Goal: Transaction & Acquisition: Book appointment/travel/reservation

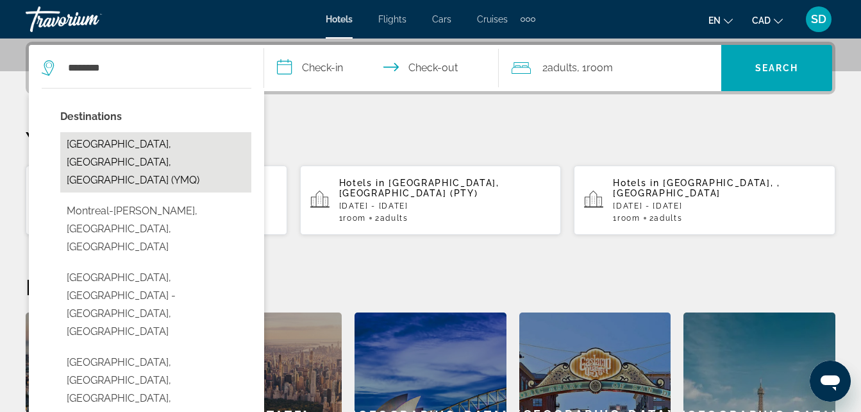
click at [117, 151] on button "[GEOGRAPHIC_DATA], [GEOGRAPHIC_DATA], [GEOGRAPHIC_DATA] (YMQ)" at bounding box center [155, 162] width 191 height 60
type input "**********"
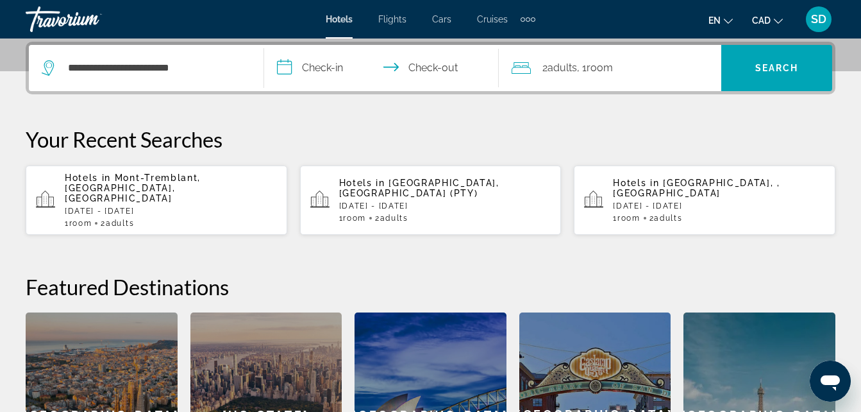
click at [294, 72] on input "**********" at bounding box center [384, 70] width 240 height 50
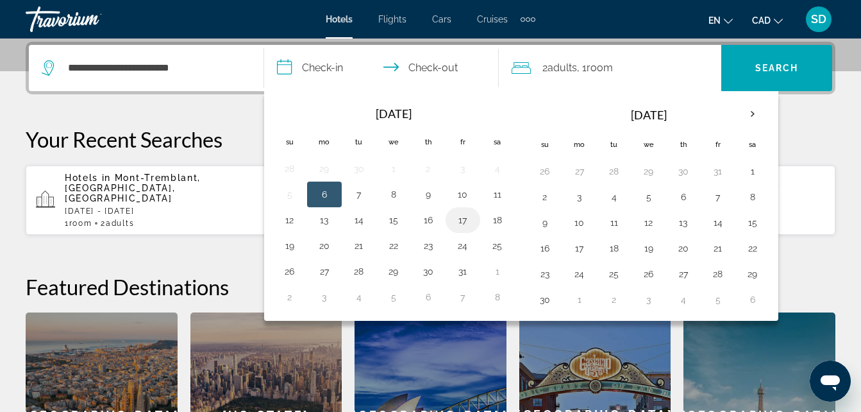
click at [458, 224] on button "17" at bounding box center [463, 220] width 21 height 18
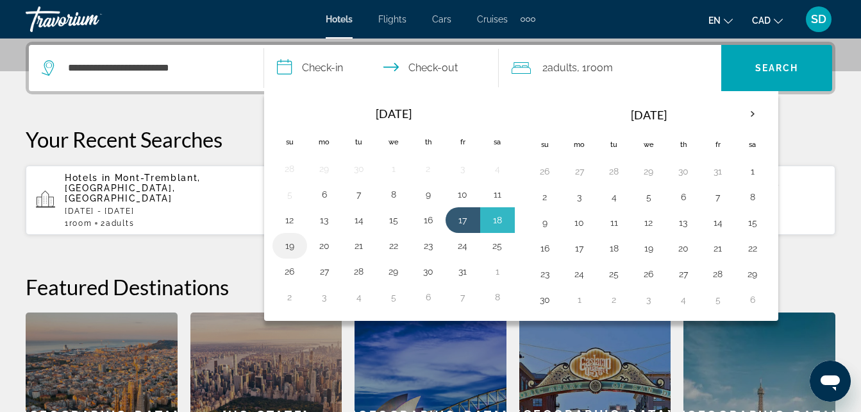
click at [299, 235] on td "19" at bounding box center [289, 246] width 35 height 26
click at [282, 239] on button "19" at bounding box center [289, 246] width 21 height 18
type input "**********"
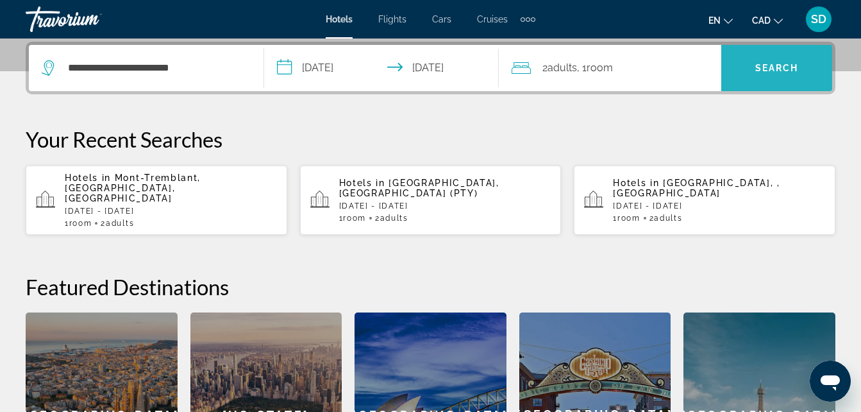
click at [779, 76] on span "Search" at bounding box center [776, 68] width 111 height 31
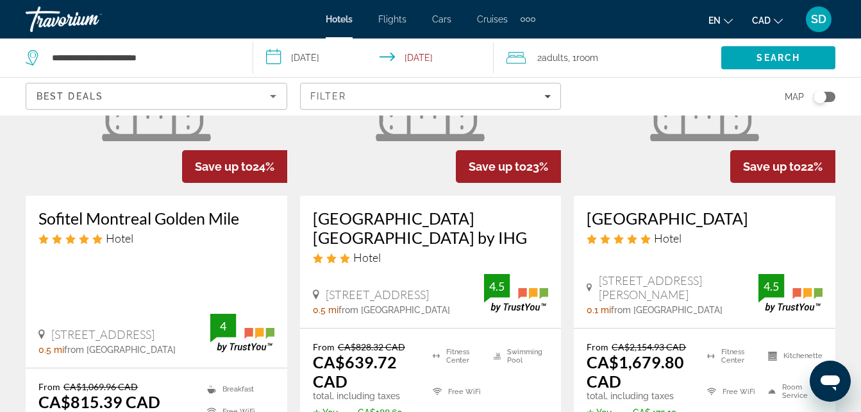
scroll to position [1238, 0]
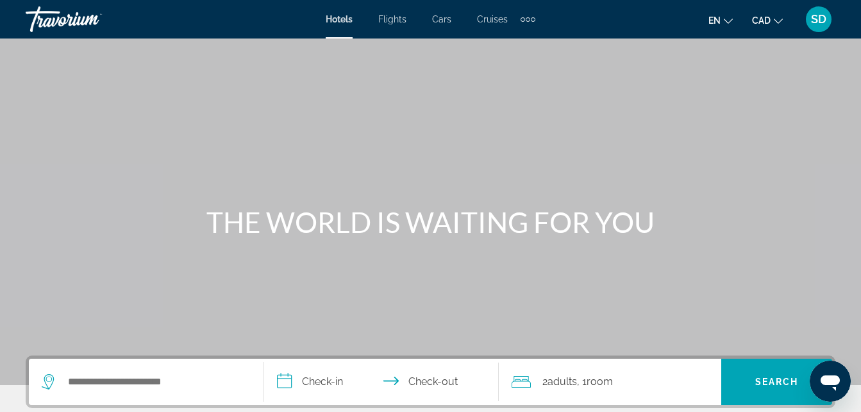
click at [124, 370] on div "Search widget" at bounding box center [146, 381] width 209 height 46
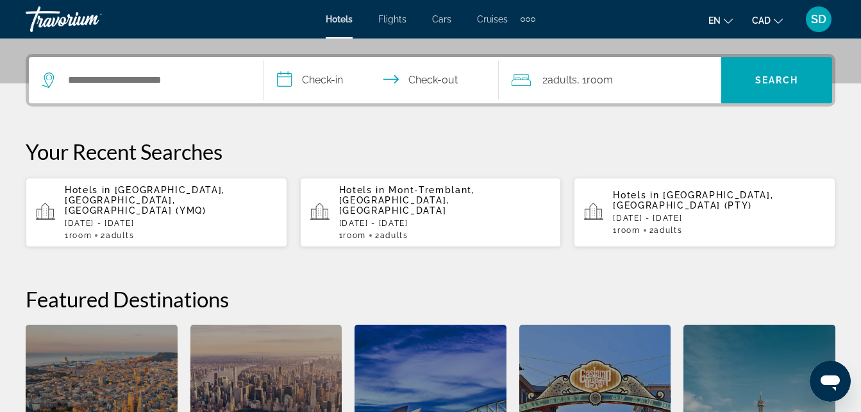
scroll to position [313, 0]
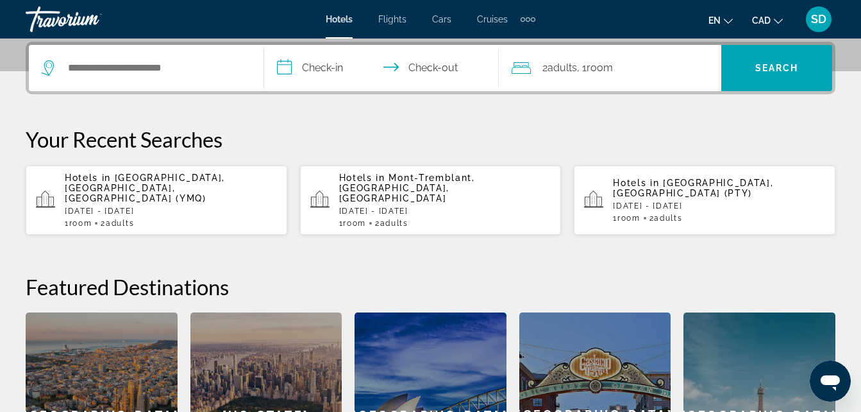
click at [661, 201] on p "[DATE] - [DATE]" at bounding box center [719, 205] width 212 height 9
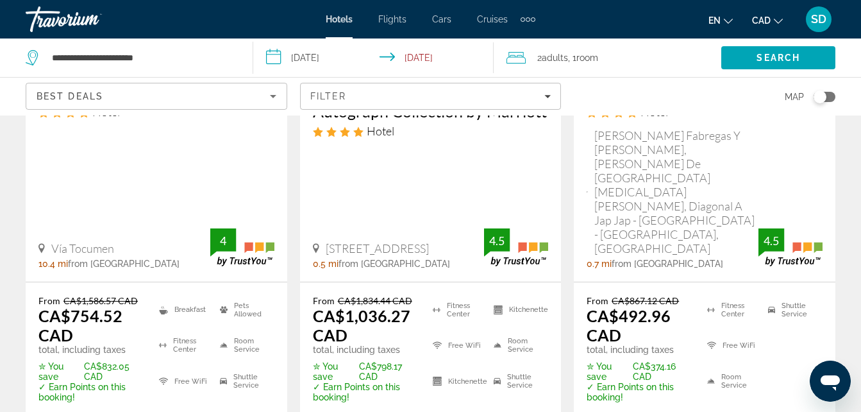
scroll to position [329, 0]
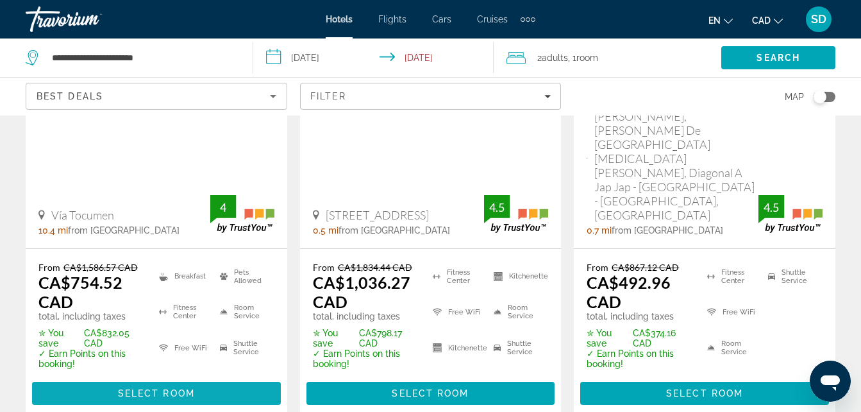
click at [161, 388] on span "Select Room" at bounding box center [156, 393] width 77 height 10
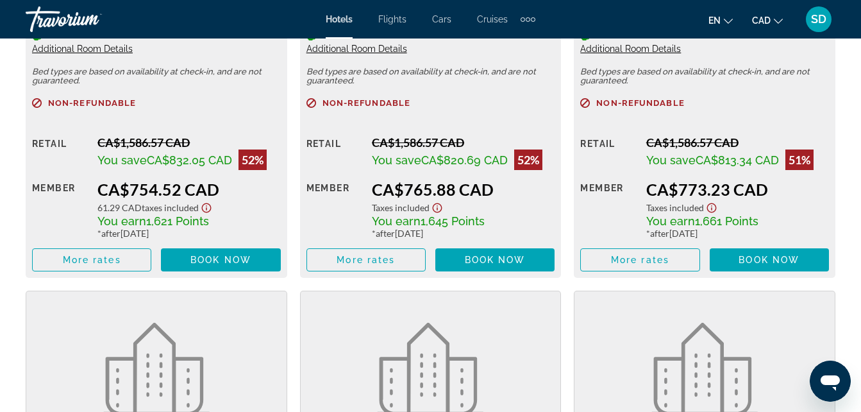
scroll to position [1570, 0]
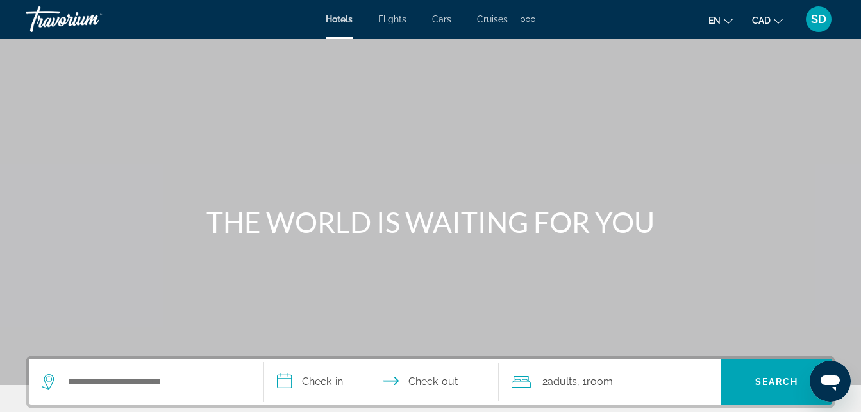
click at [819, 22] on span "SD" at bounding box center [818, 19] width 15 height 13
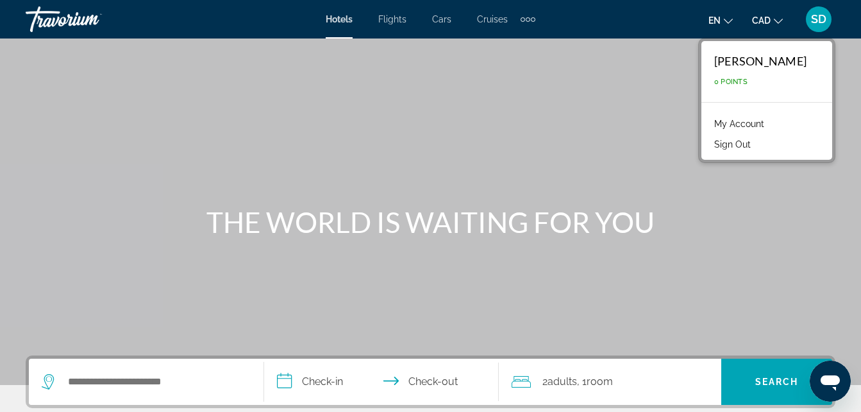
click at [744, 122] on link "My Account" at bounding box center [739, 123] width 63 height 17
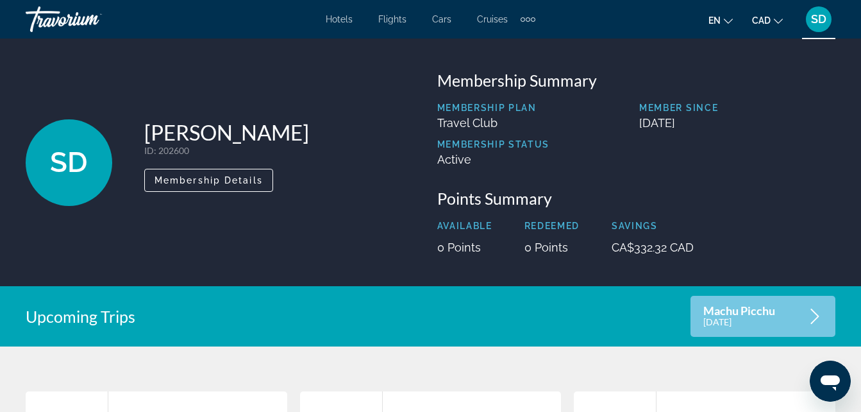
click at [759, 324] on p "December 11, 2025" at bounding box center [739, 321] width 72 height 11
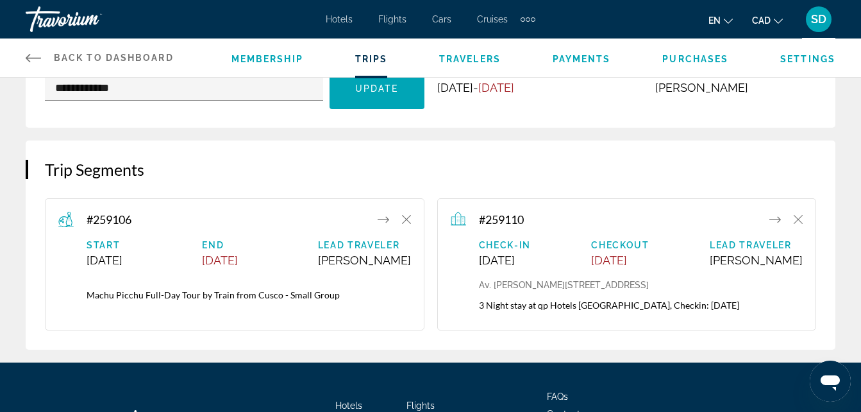
scroll to position [142, 0]
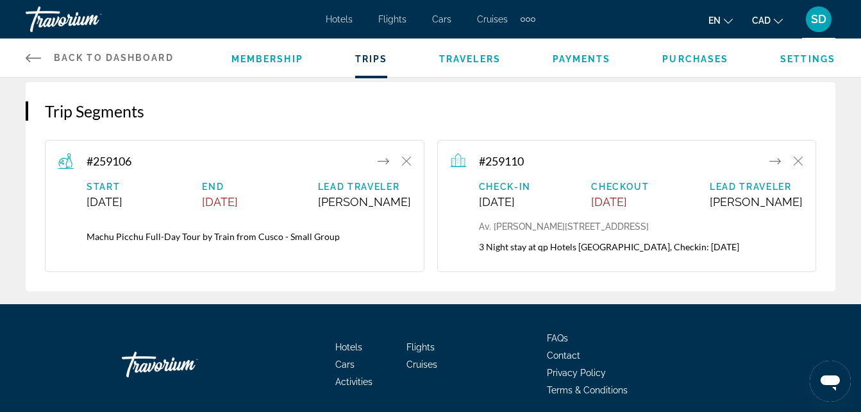
click at [382, 158] on icon "Main content" at bounding box center [384, 160] width 12 height 15
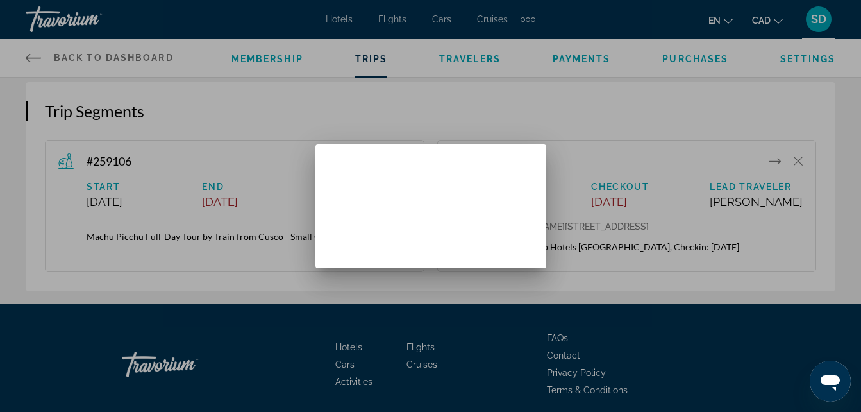
scroll to position [0, 0]
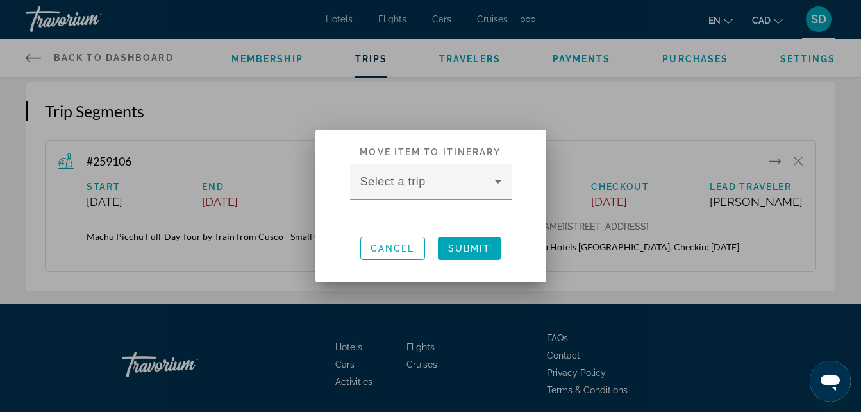
click at [444, 199] on div at bounding box center [431, 206] width 162 height 14
click at [383, 247] on span "Cancel" at bounding box center [393, 248] width 44 height 10
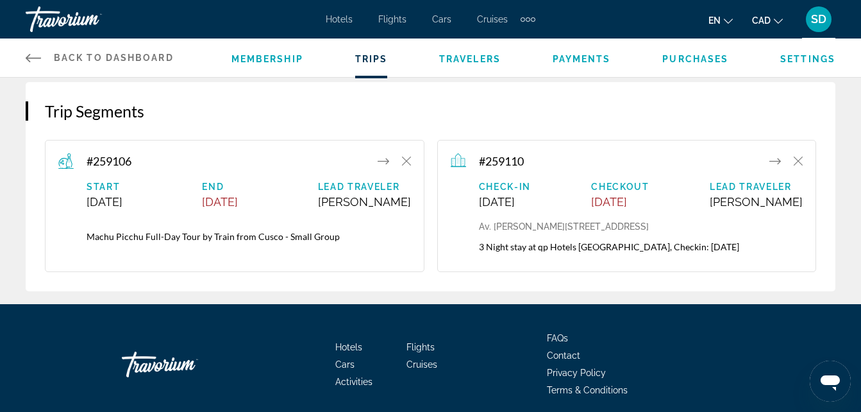
click at [187, 166] on div "#259106" at bounding box center [234, 160] width 353 height 15
click at [691, 60] on span "Purchases" at bounding box center [695, 59] width 66 height 10
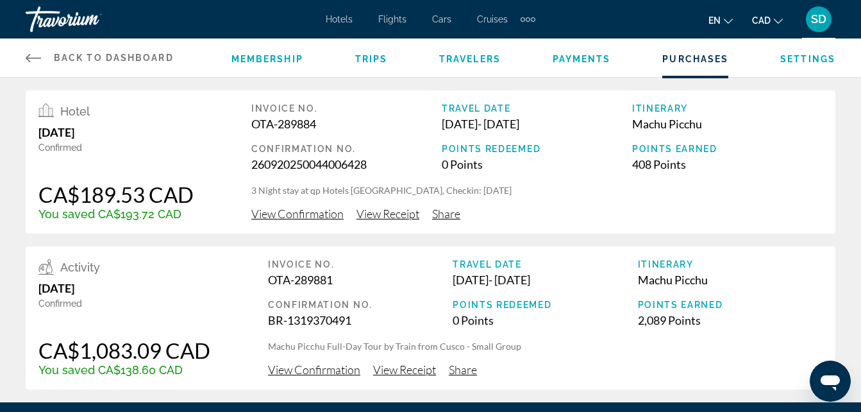
click at [35, 56] on icon "Main content" at bounding box center [33, 57] width 15 height 15
click at [31, 62] on icon "Main content" at bounding box center [33, 57] width 15 height 15
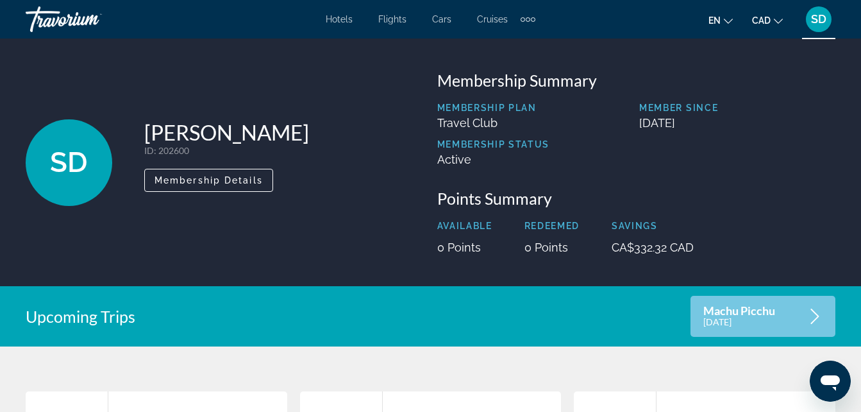
click at [343, 14] on span "Hotels" at bounding box center [339, 19] width 27 height 10
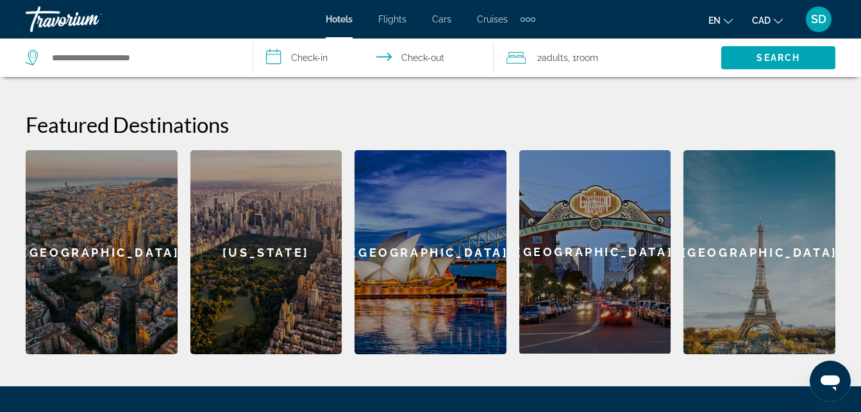
scroll to position [515, 0]
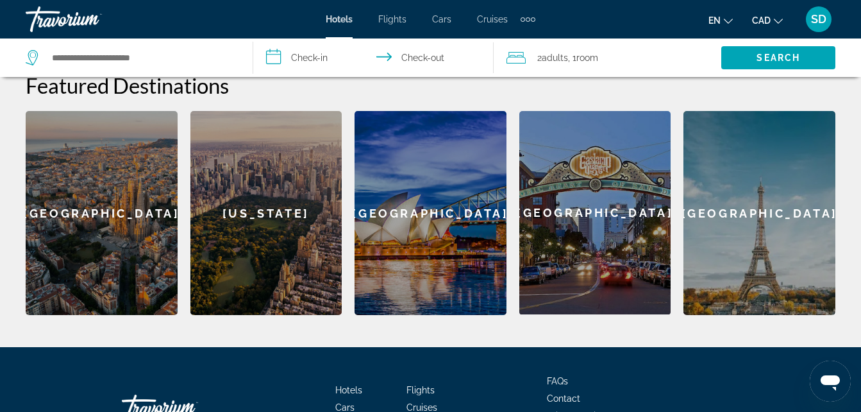
click at [769, 192] on div "[GEOGRAPHIC_DATA]" at bounding box center [759, 213] width 152 height 204
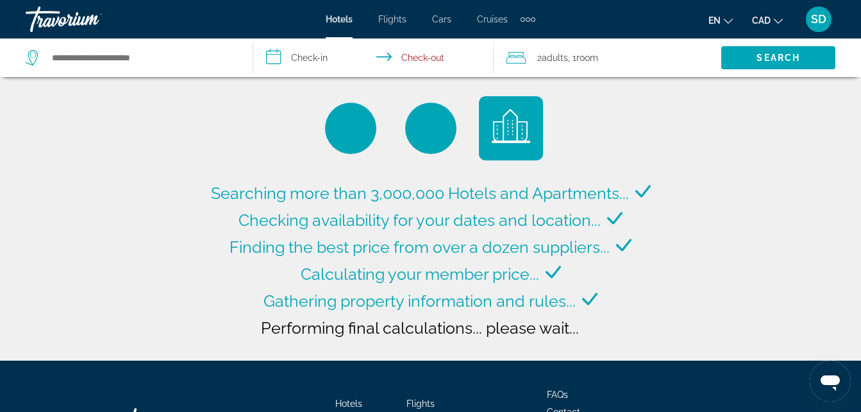
type input "**********"
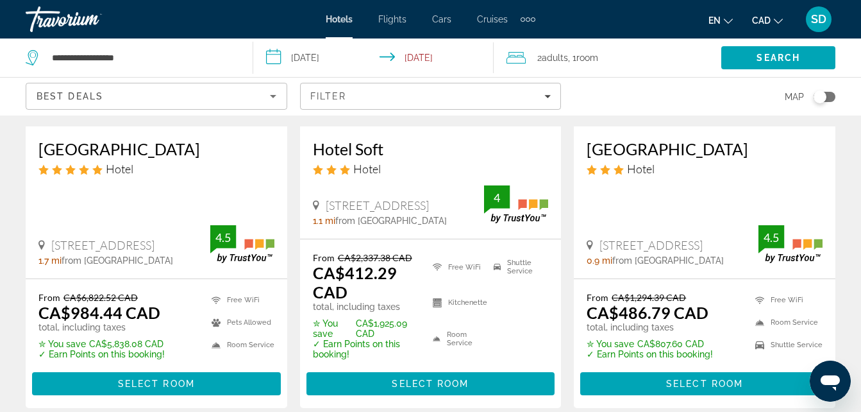
scroll to position [243, 0]
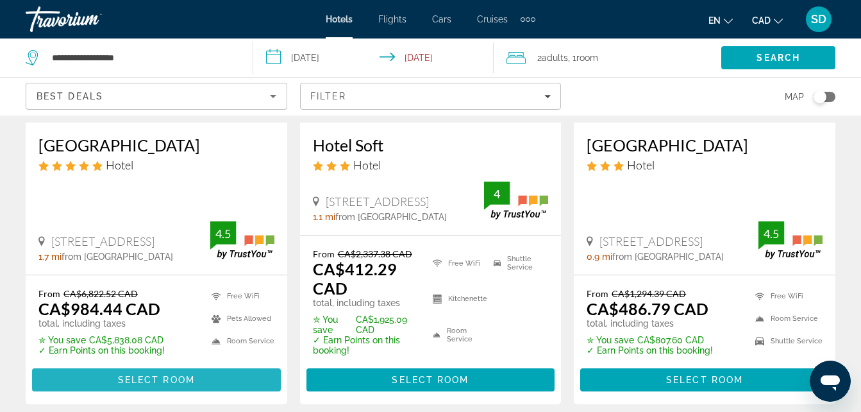
click at [167, 377] on span "Select Room" at bounding box center [156, 379] width 77 height 10
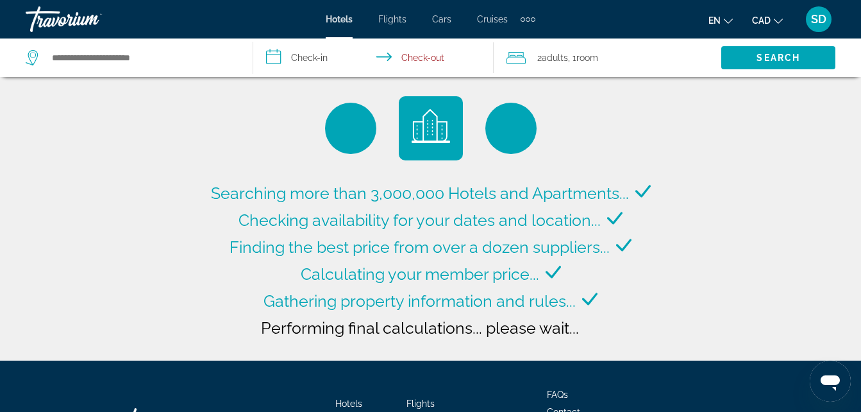
type input "**********"
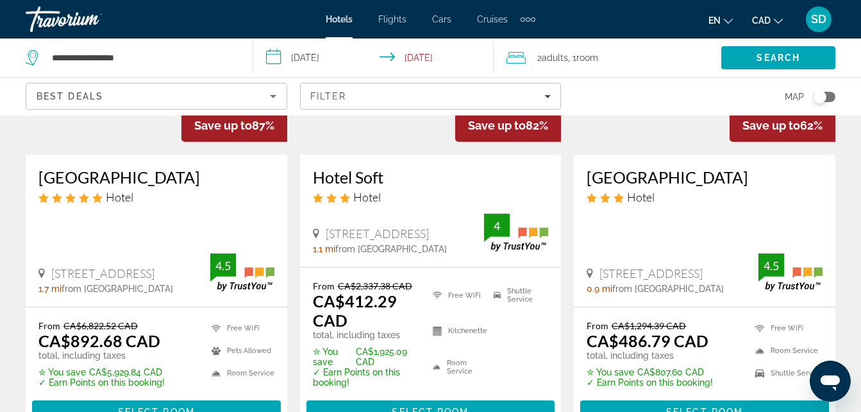
scroll to position [223, 0]
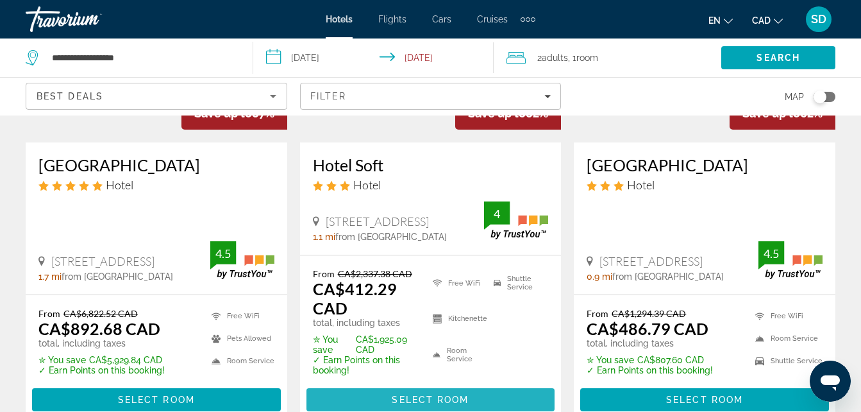
click at [419, 397] on span "Select Room" at bounding box center [430, 399] width 77 height 10
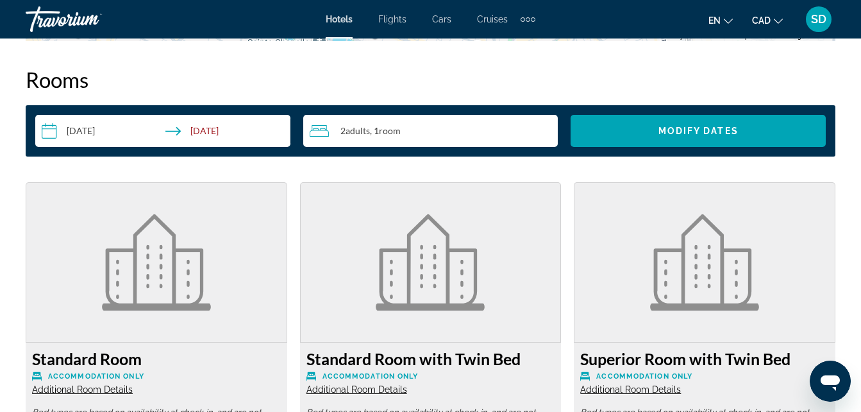
scroll to position [2158, 0]
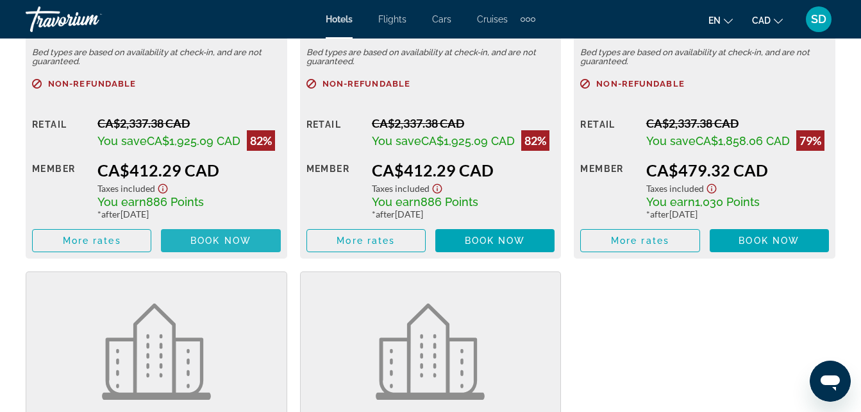
click at [212, 231] on span "Main content" at bounding box center [220, 240] width 119 height 31
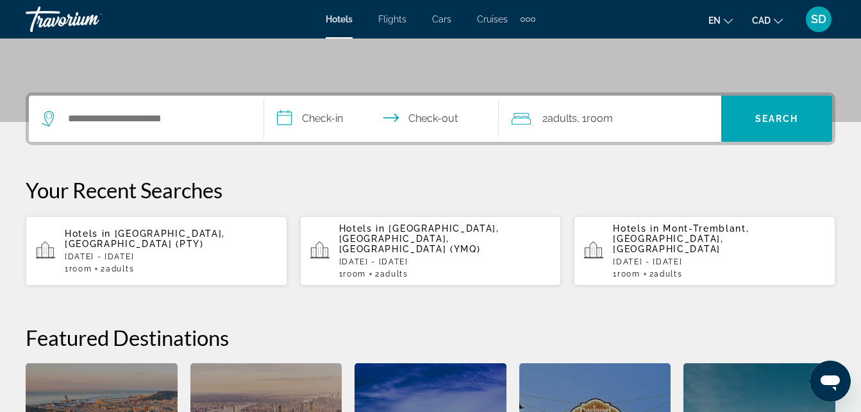
scroll to position [458, 0]
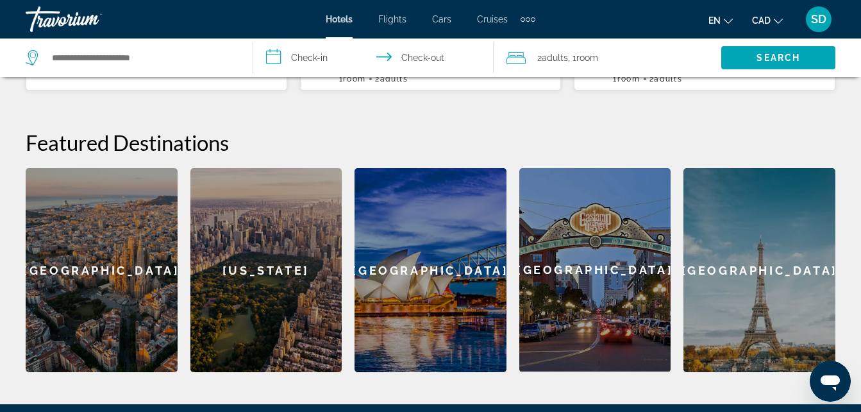
click at [278, 249] on div "[US_STATE]" at bounding box center [266, 270] width 152 height 204
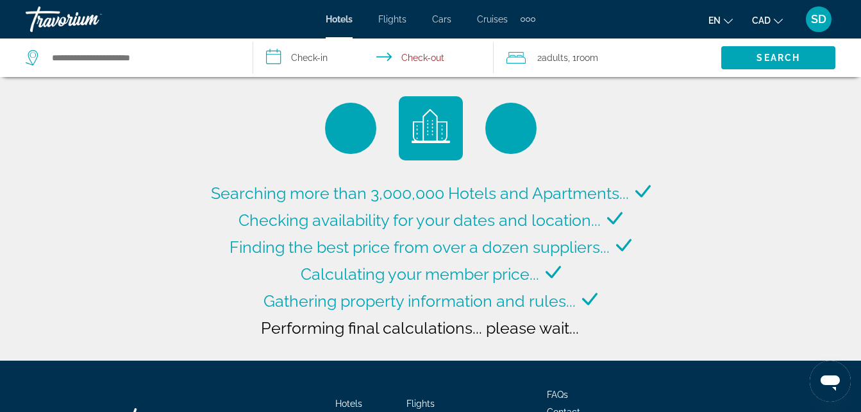
type input "**********"
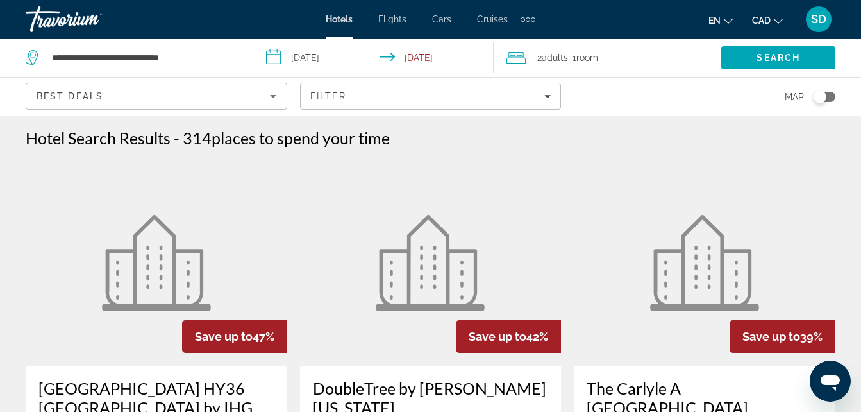
click at [278, 249] on figure "Main content" at bounding box center [157, 262] width 262 height 205
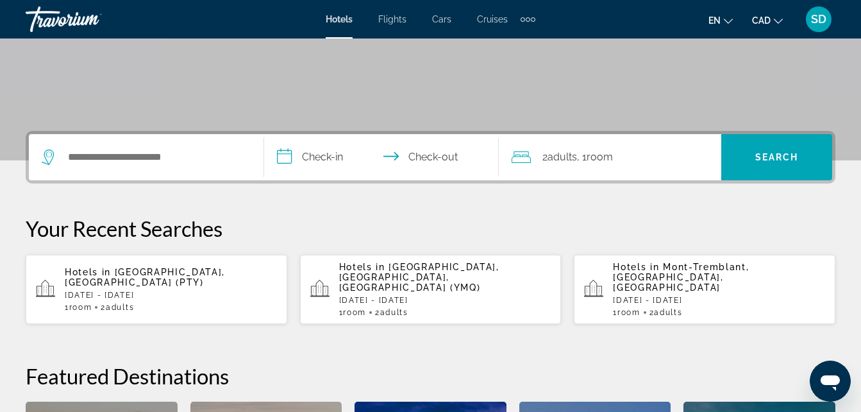
scroll to position [119, 0]
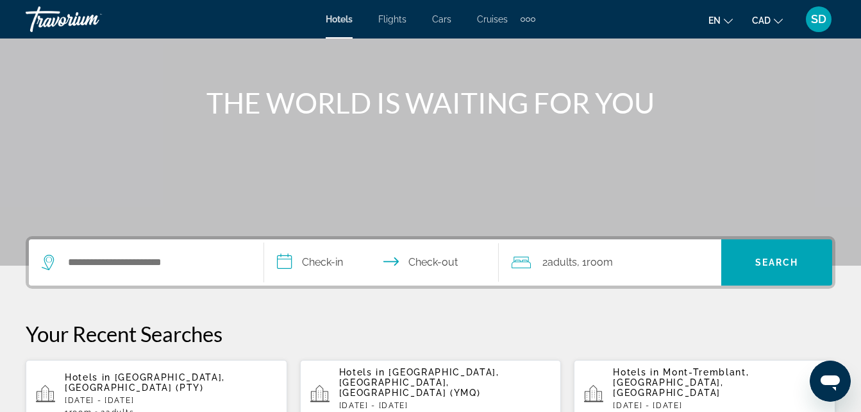
click at [490, 19] on span "Cruises" at bounding box center [492, 19] width 31 height 10
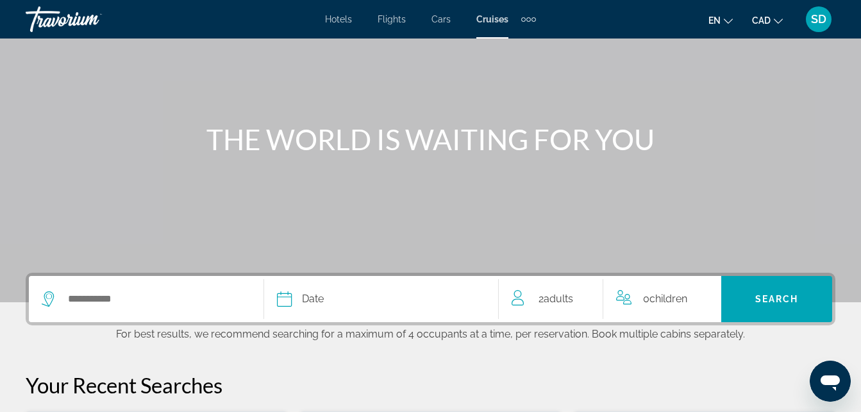
scroll to position [103, 0]
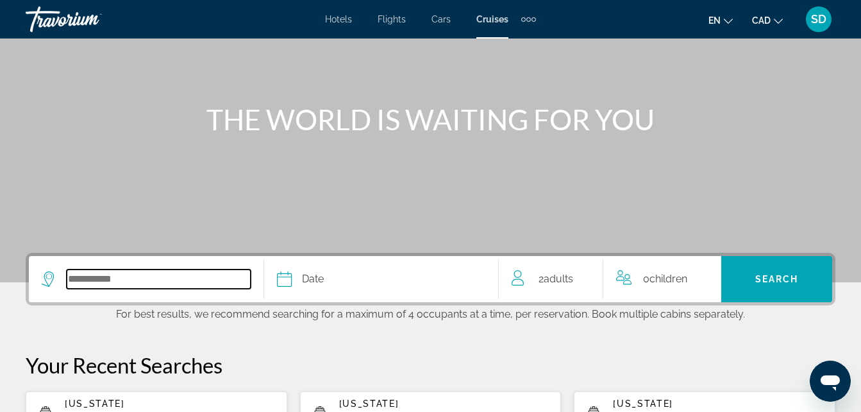
click at [94, 272] on input "Select cruise destination" at bounding box center [159, 278] width 184 height 19
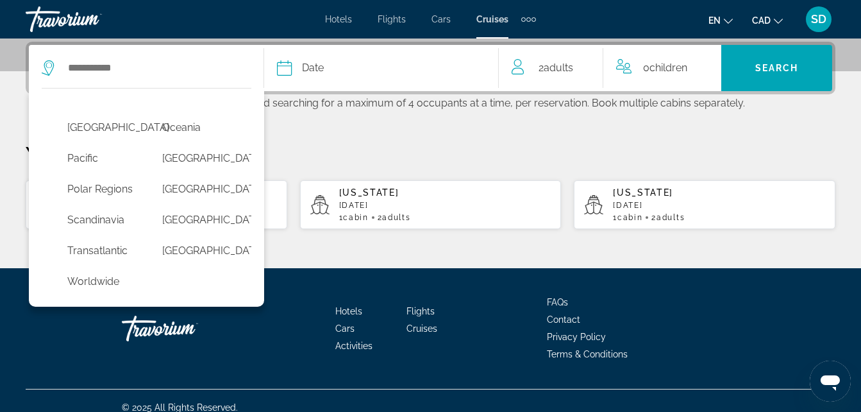
scroll to position [389, 0]
click at [165, 171] on button "[GEOGRAPHIC_DATA]" at bounding box center [197, 158] width 82 height 24
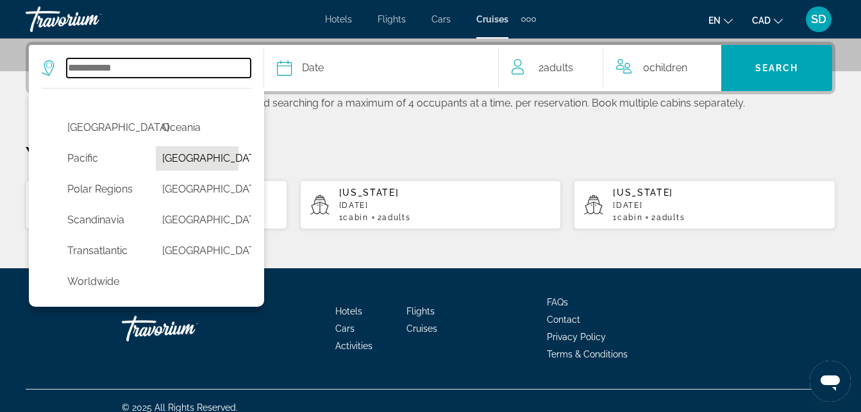
type input "**********"
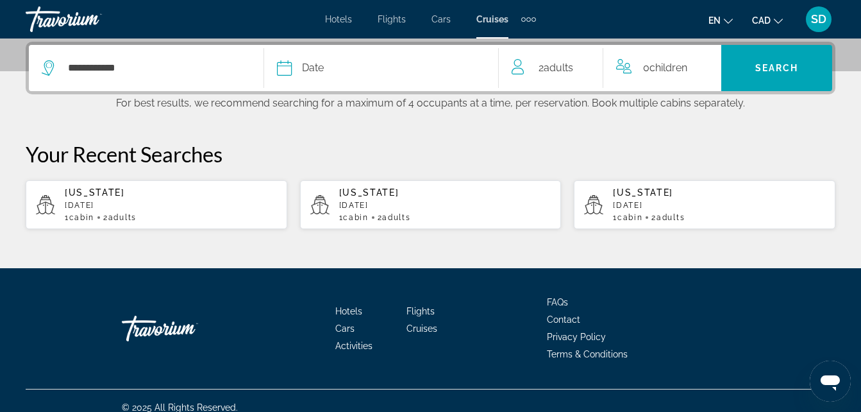
click at [277, 72] on icon "Select cruise date" at bounding box center [284, 67] width 15 height 15
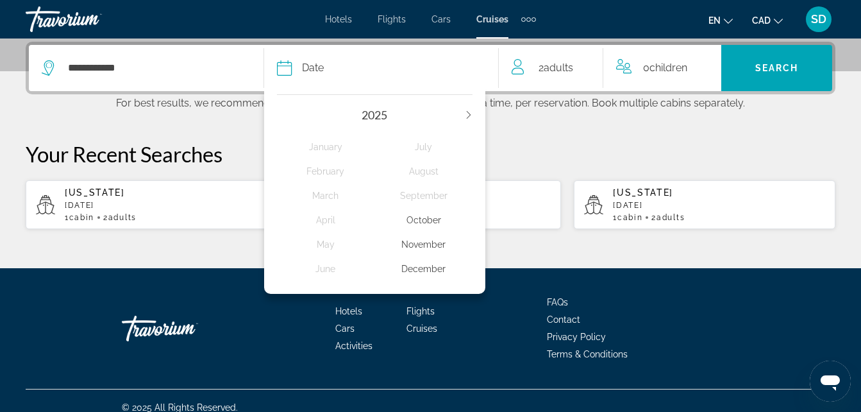
click at [467, 117] on icon "Next year" at bounding box center [469, 115] width 8 height 8
click at [326, 246] on div "May" at bounding box center [326, 244] width 98 height 23
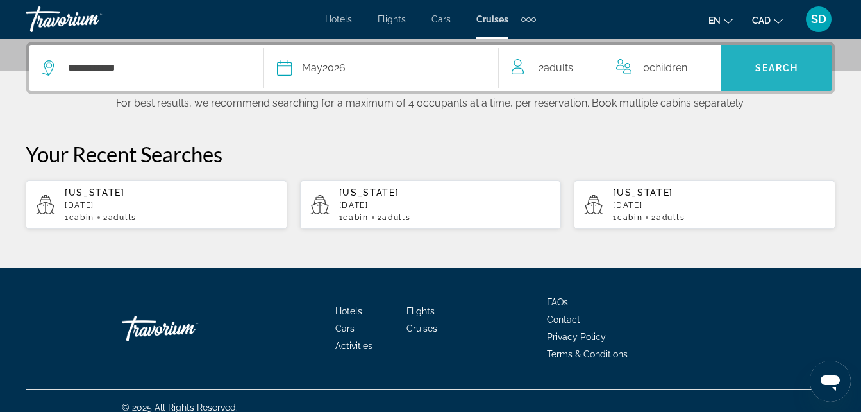
click at [763, 68] on span "Search" at bounding box center [777, 68] width 44 height 10
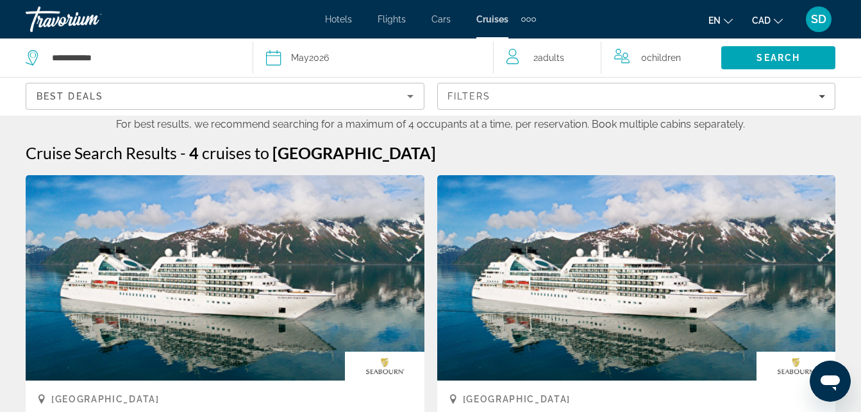
click at [329, 20] on span "Hotels" at bounding box center [338, 19] width 27 height 10
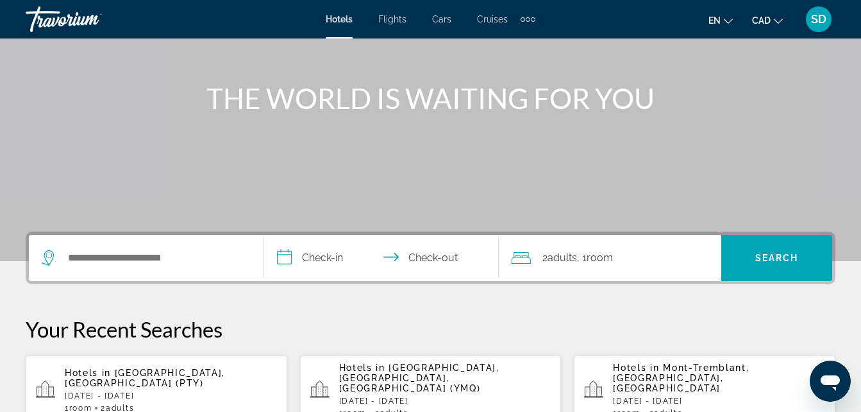
scroll to position [189, 0]
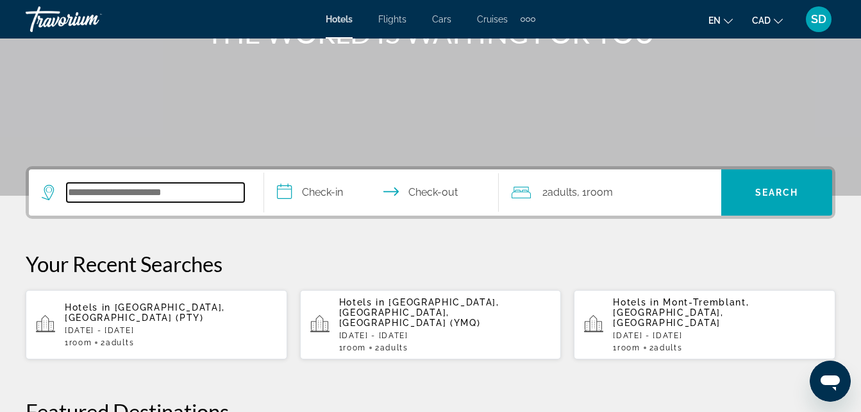
click at [113, 193] on input "Search hotel destination" at bounding box center [156, 192] width 178 height 19
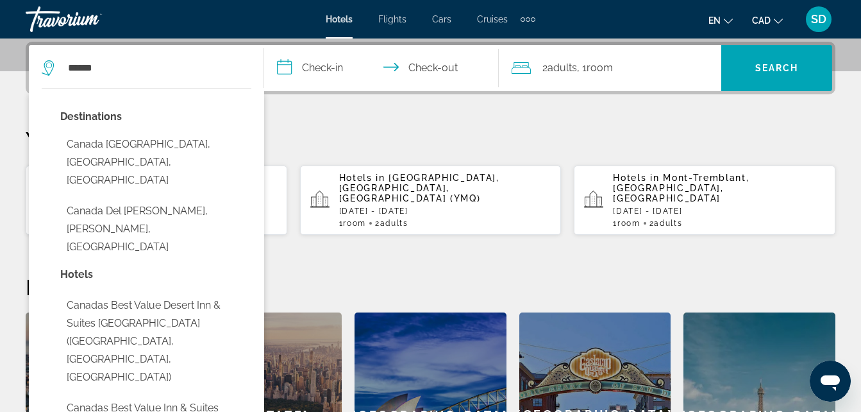
type input "**********"
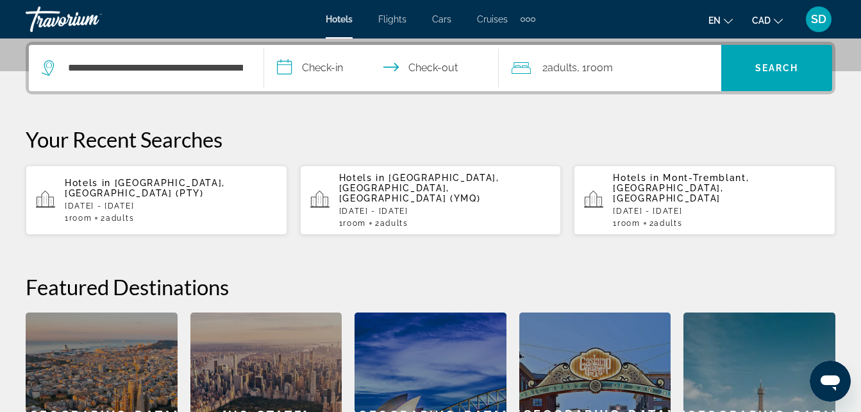
click at [286, 72] on input "**********" at bounding box center [384, 70] width 240 height 50
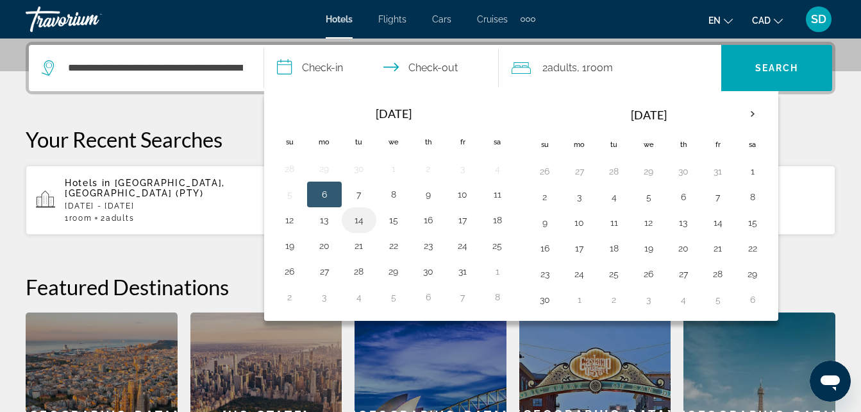
click at [358, 214] on button "14" at bounding box center [359, 220] width 21 height 18
click at [347, 220] on td "14" at bounding box center [359, 220] width 35 height 26
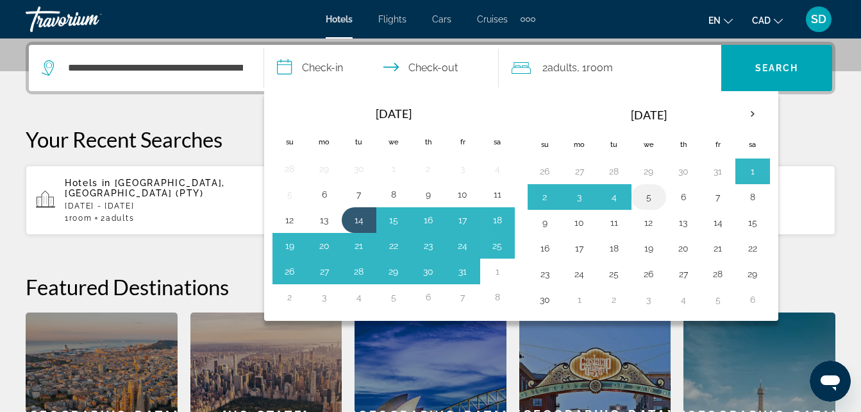
click at [647, 197] on button "5" at bounding box center [648, 197] width 21 height 18
type input "**********"
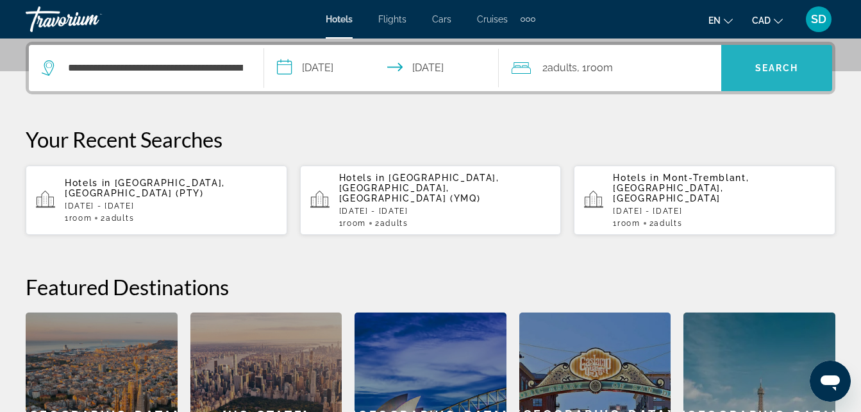
click at [772, 74] on span "Search" at bounding box center [776, 68] width 111 height 31
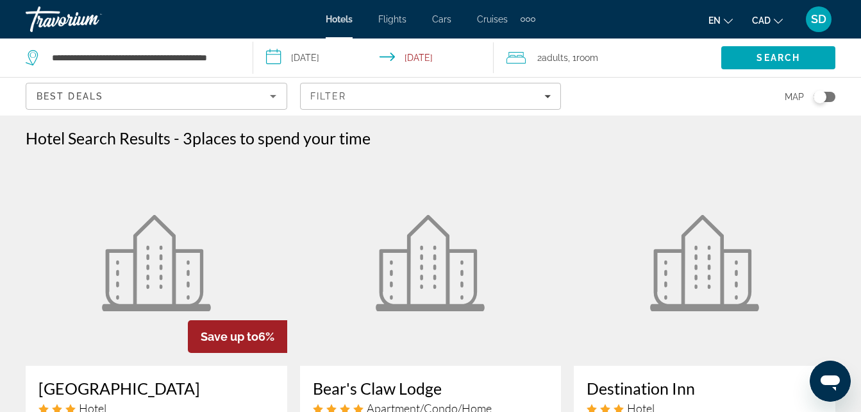
click at [822, 101] on div "Toggle map" at bounding box center [819, 96] width 13 height 13
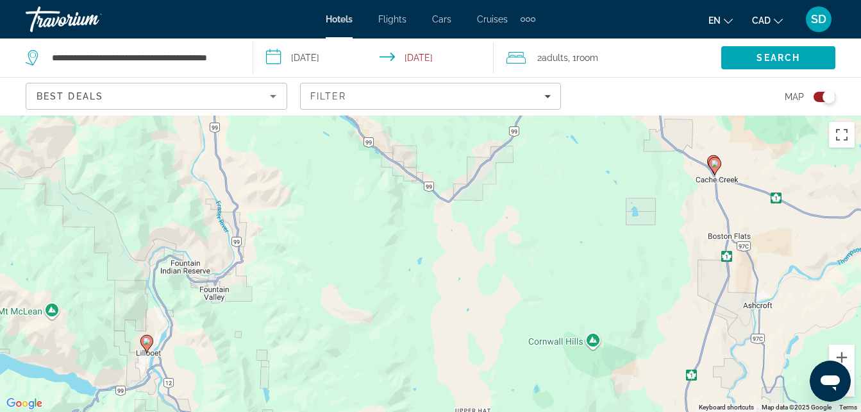
click at [831, 101] on div "Toggle map" at bounding box center [828, 96] width 13 height 13
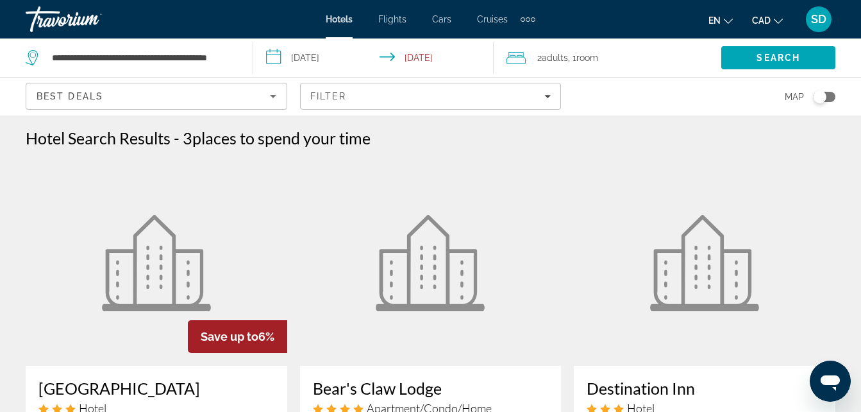
click at [831, 101] on div "Toggle map" at bounding box center [824, 97] width 22 height 10
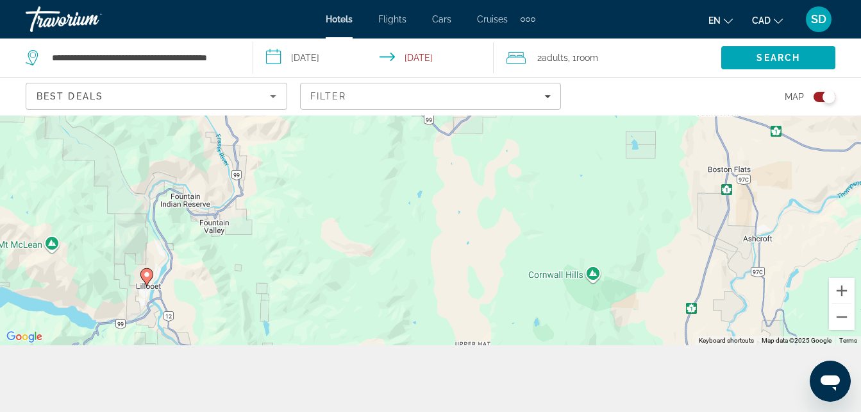
scroll to position [68, 0]
click at [822, 99] on div "Toggle map" at bounding box center [828, 96] width 13 height 13
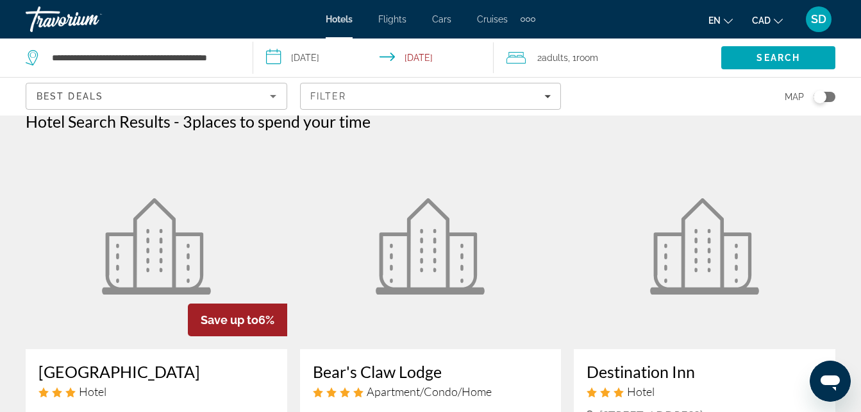
scroll to position [0, 0]
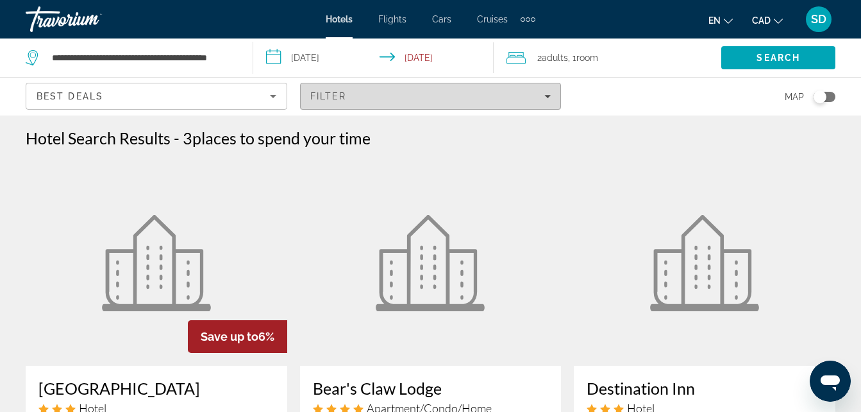
click at [543, 94] on div "Filter" at bounding box center [430, 96] width 241 height 10
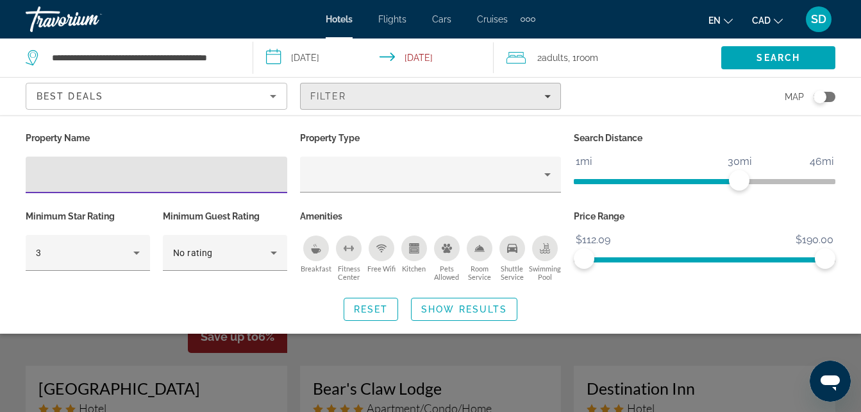
click at [543, 94] on div "Filter" at bounding box center [430, 96] width 241 height 10
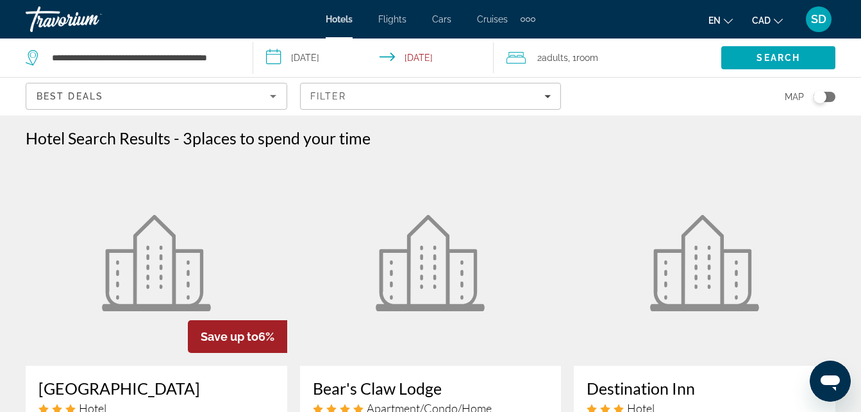
click at [342, 27] on div "Hotels Flights Cars Cruises Activities Hotels Flights Cars Cruises Activities" at bounding box center [431, 19] width 210 height 21
click at [342, 19] on span "Hotels" at bounding box center [339, 19] width 27 height 10
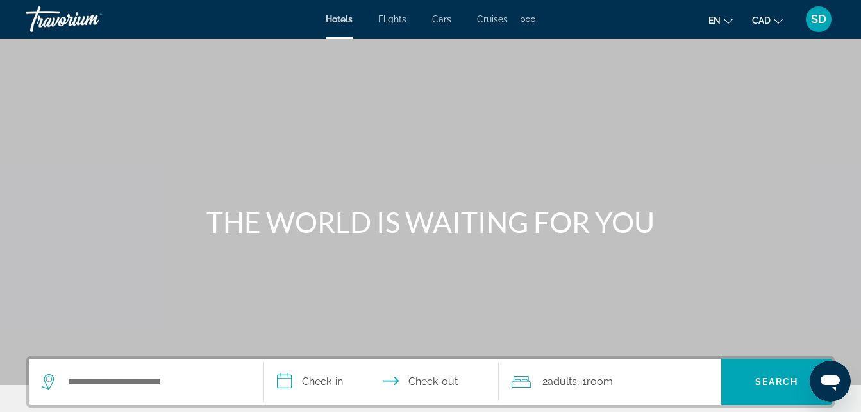
click at [815, 22] on span "SD" at bounding box center [818, 19] width 15 height 13
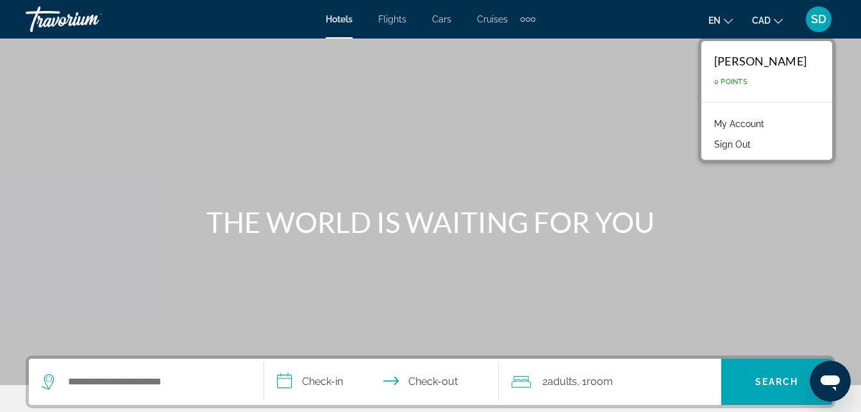
click at [726, 144] on button "Sign Out" at bounding box center [732, 144] width 49 height 17
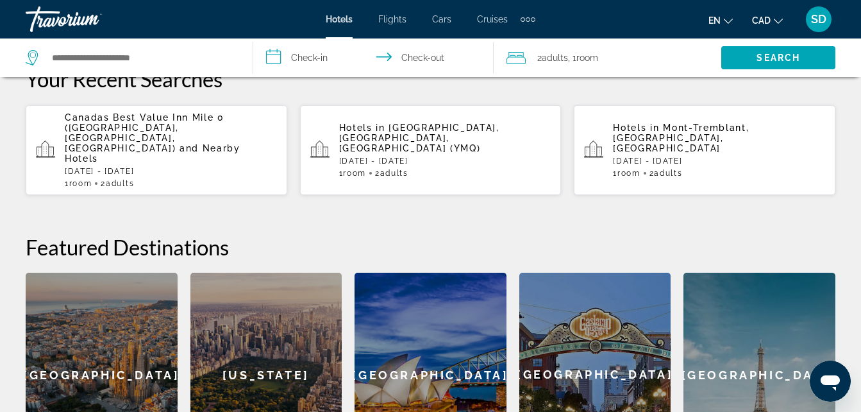
scroll to position [408, 0]
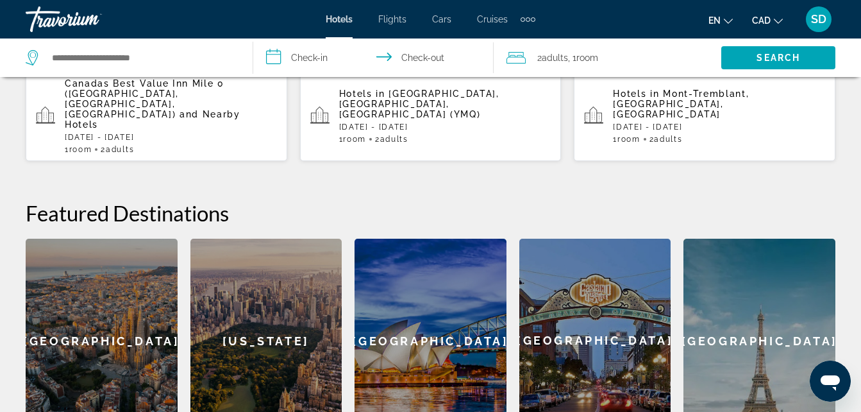
click at [765, 307] on div "[GEOGRAPHIC_DATA]" at bounding box center [759, 340] width 152 height 204
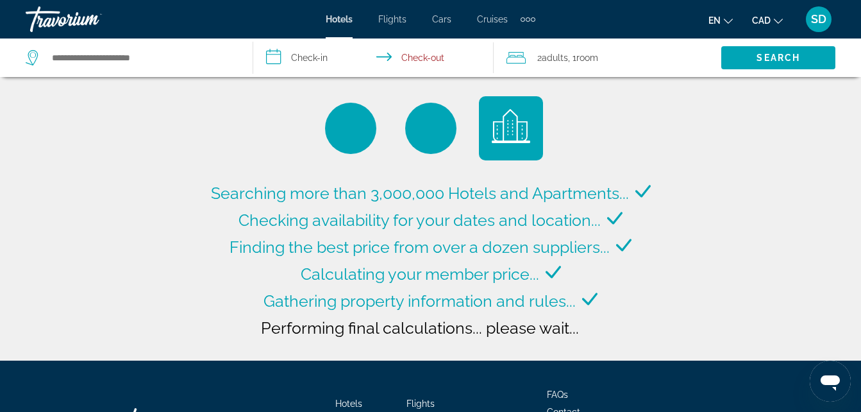
type input "**********"
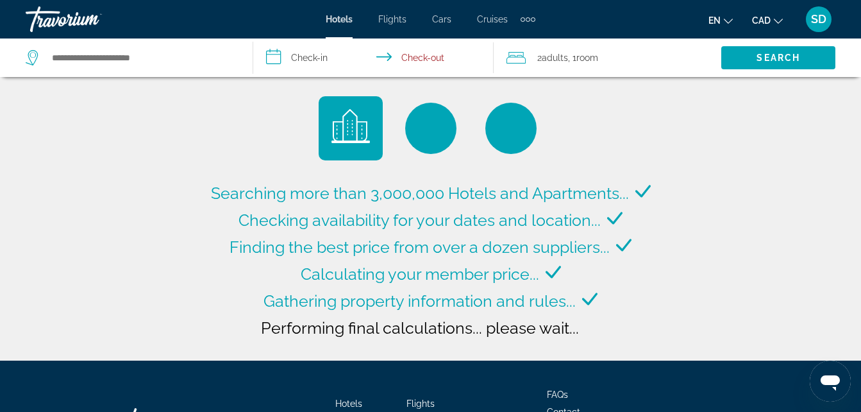
type input "**********"
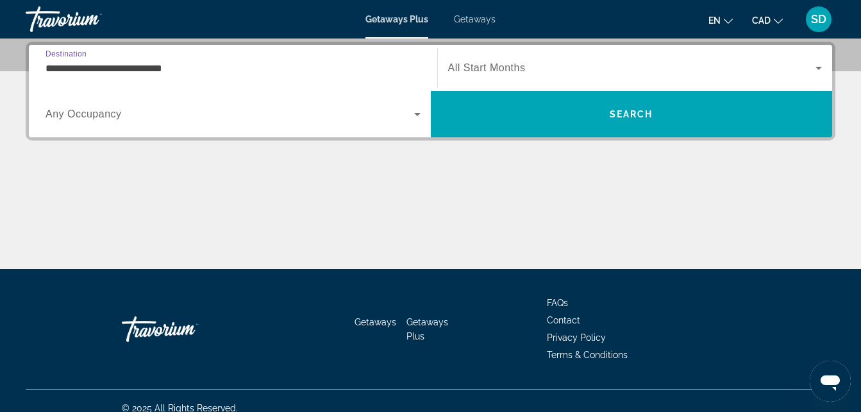
click at [823, 72] on icon "Search widget" at bounding box center [818, 67] width 15 height 15
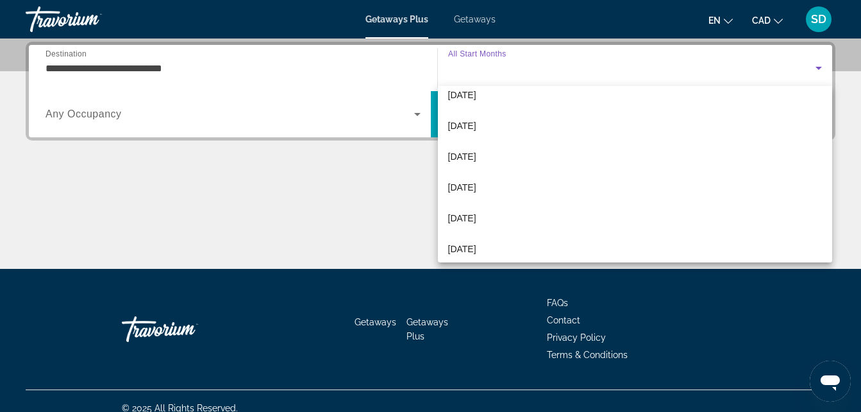
scroll to position [128, 0]
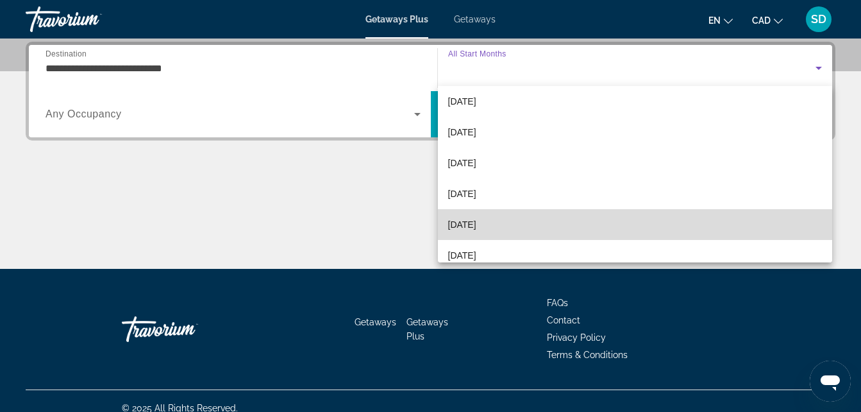
click at [753, 227] on mat-option "May 2026" at bounding box center [635, 224] width 395 height 31
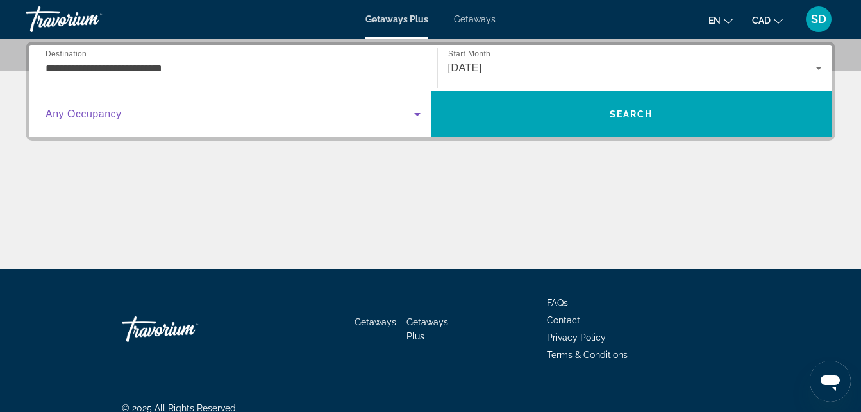
click at [419, 117] on icon "Search widget" at bounding box center [417, 113] width 15 height 15
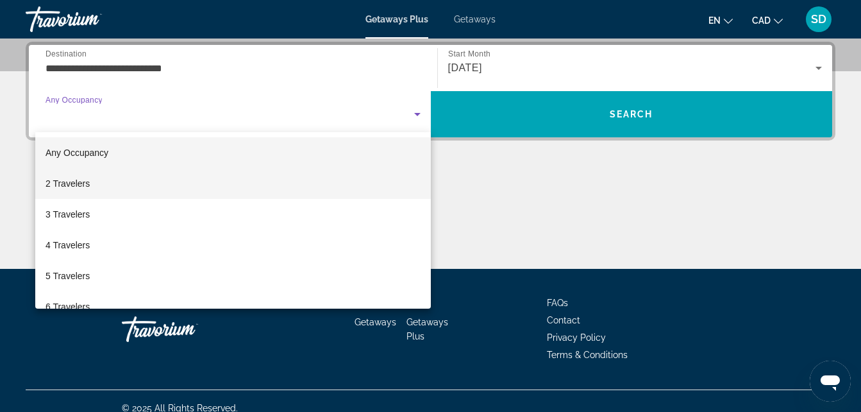
click at [371, 169] on mat-option "2 Travelers" at bounding box center [233, 183] width 396 height 31
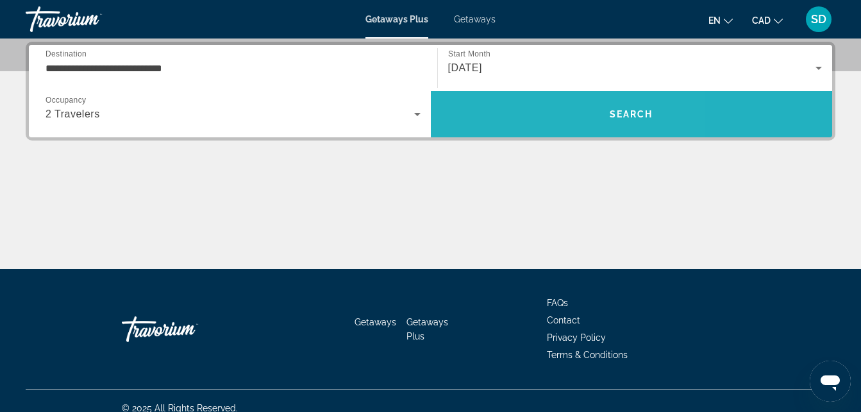
click at [524, 114] on span "Search" at bounding box center [632, 114] width 402 height 31
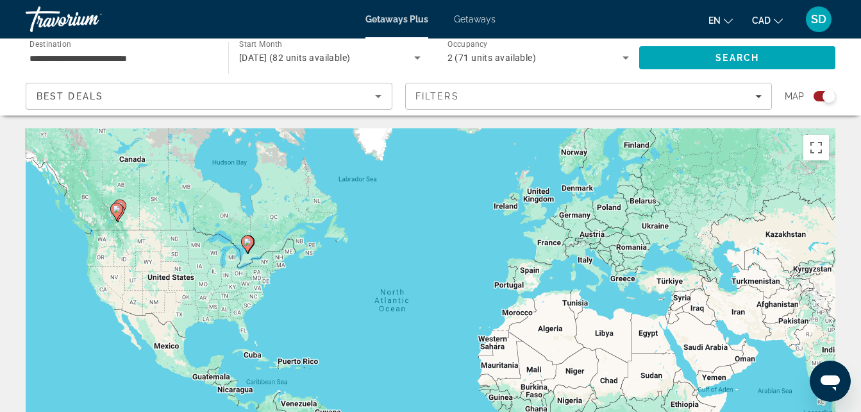
click at [820, 20] on span "SD" at bounding box center [818, 19] width 15 height 13
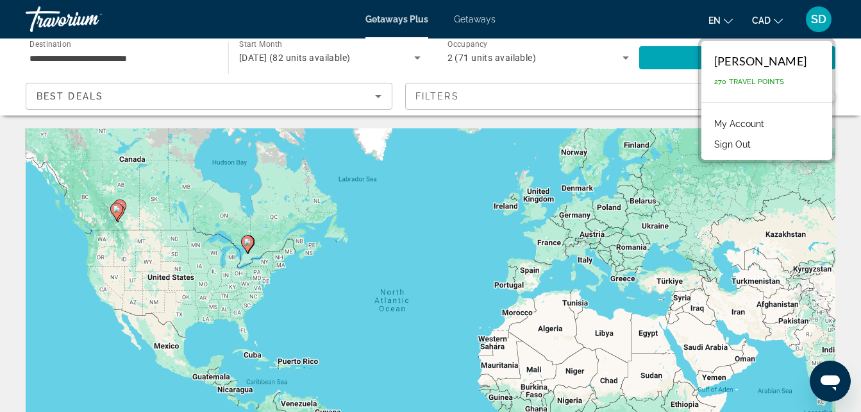
click at [745, 122] on link "My Account" at bounding box center [739, 123] width 63 height 17
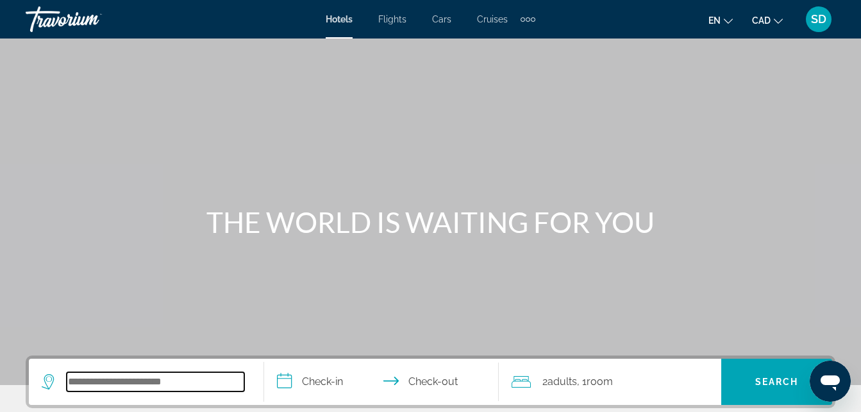
click at [138, 382] on input "Search hotel destination" at bounding box center [156, 381] width 178 height 19
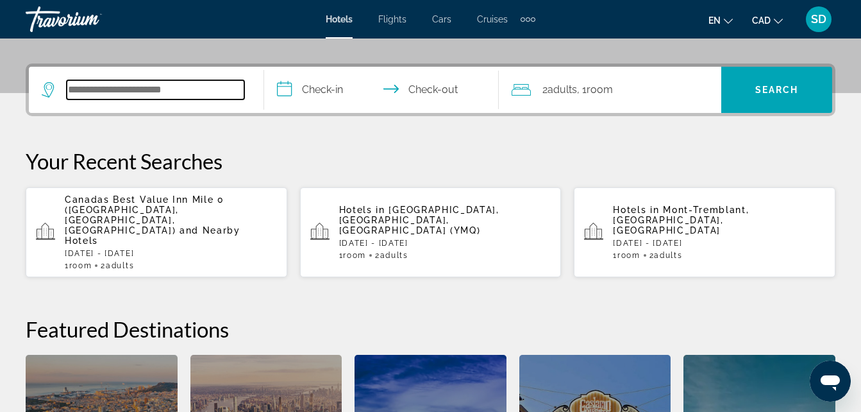
scroll to position [313, 0]
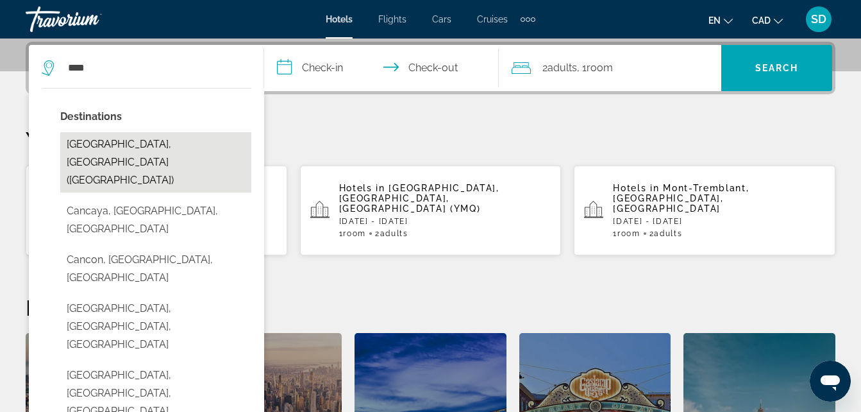
click at [158, 139] on button "[GEOGRAPHIC_DATA], [GEOGRAPHIC_DATA] ([GEOGRAPHIC_DATA])" at bounding box center [155, 162] width 191 height 60
type input "**********"
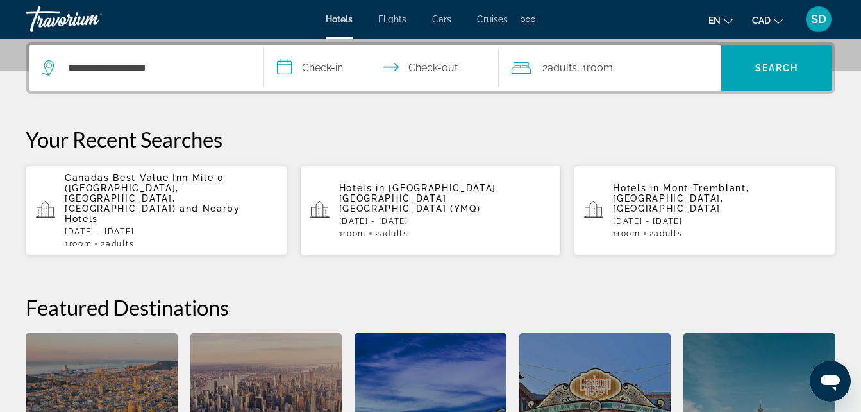
click at [283, 71] on input "**********" at bounding box center [384, 70] width 240 height 50
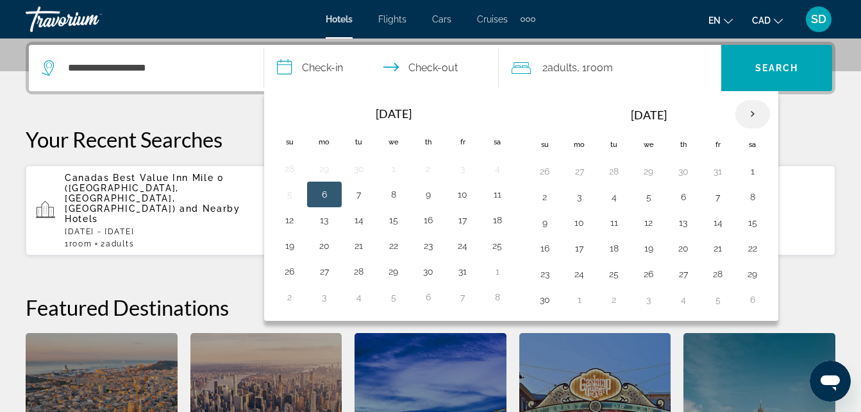
click at [748, 117] on th "Next month" at bounding box center [752, 114] width 35 height 28
click at [550, 192] on button "4" at bounding box center [545, 197] width 21 height 18
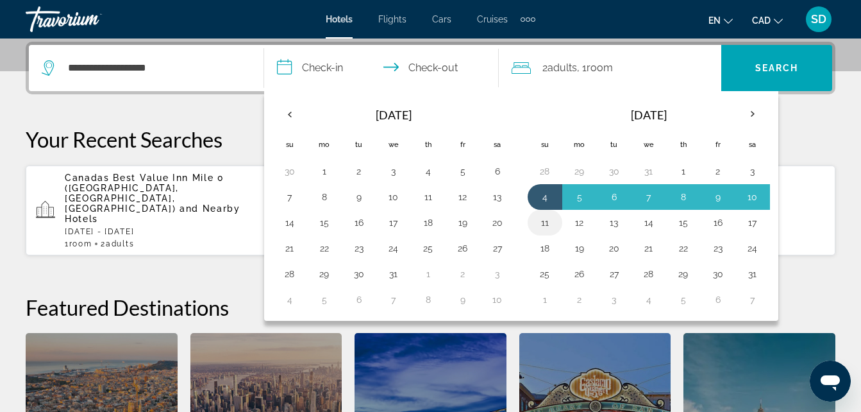
click at [547, 213] on button "11" at bounding box center [545, 222] width 21 height 18
type input "**********"
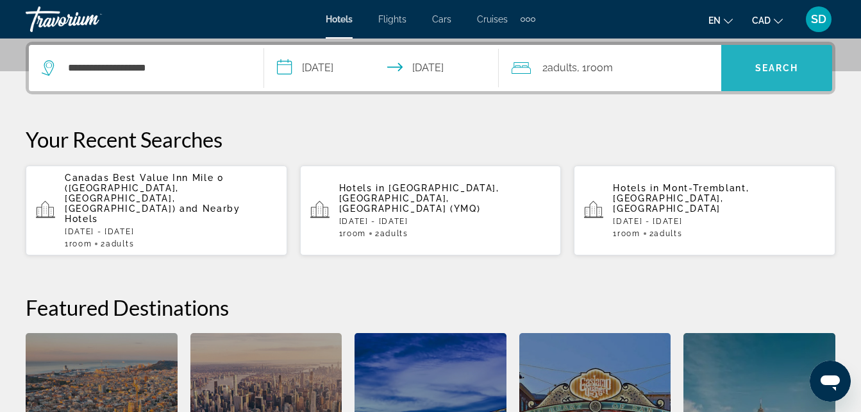
click at [781, 65] on span "Search" at bounding box center [777, 68] width 44 height 10
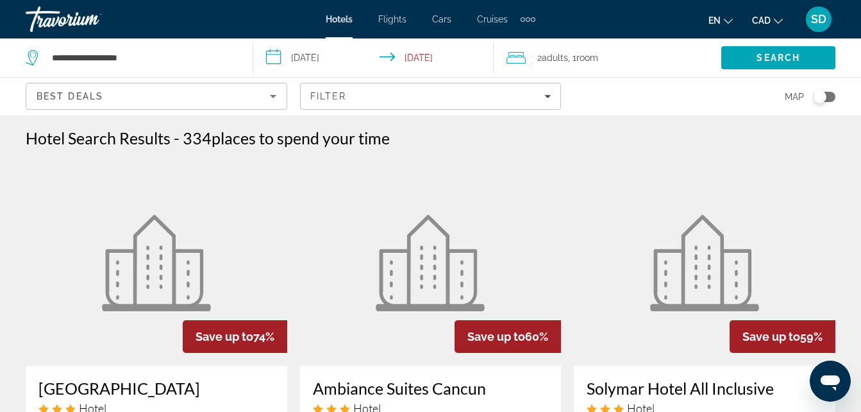
click at [558, 254] on figure "Main content" at bounding box center [431, 262] width 262 height 205
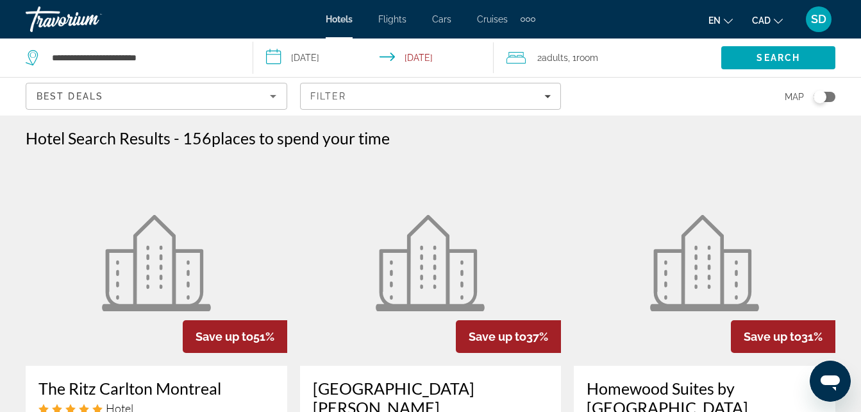
drag, startPoint x: 842, startPoint y: 0, endPoint x: 590, endPoint y: 144, distance: 290.0
click at [590, 144] on div "Hotel Search Results - 156 places to spend your time" at bounding box center [431, 137] width 810 height 19
